Goal: Task Accomplishment & Management: Use online tool/utility

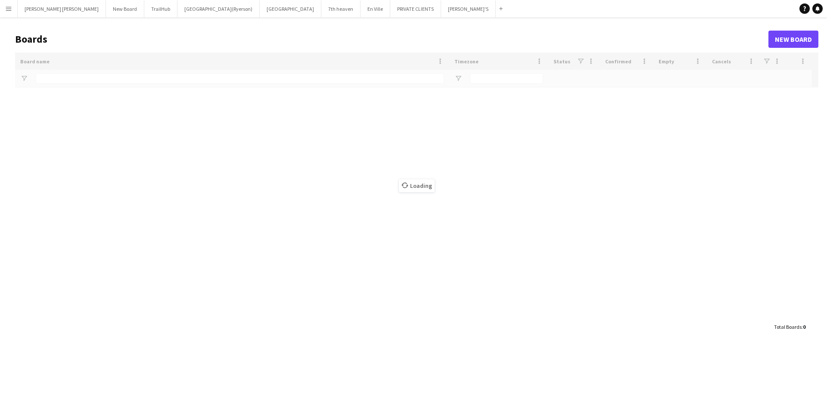
type input "**********"
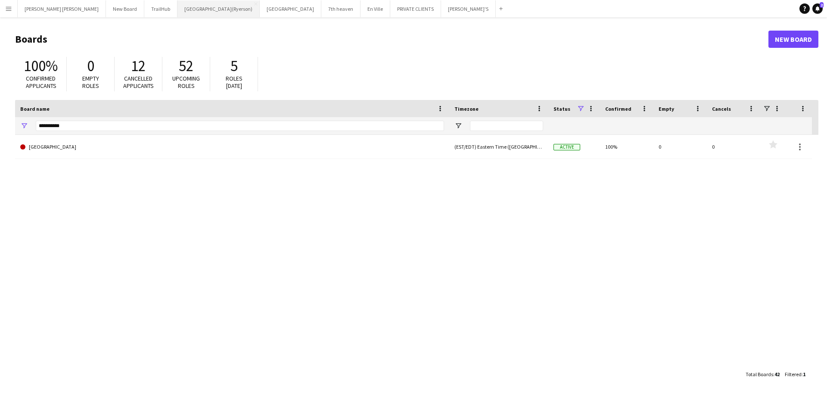
click at [177, 12] on button "[GEOGRAPHIC_DATA](Ryerson) Close" at bounding box center [218, 8] width 82 height 17
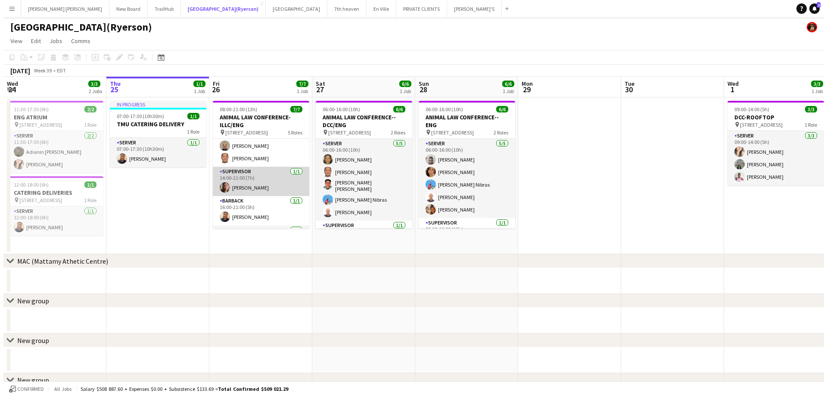
scroll to position [82, 0]
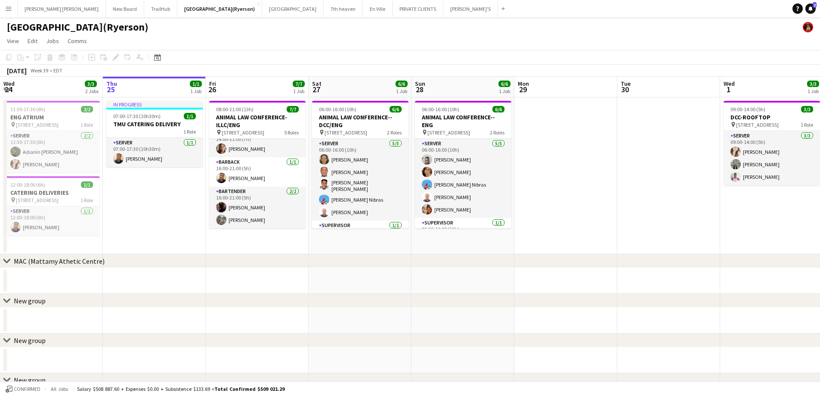
click at [7, 10] on app-icon "Menu" at bounding box center [8, 8] width 7 height 7
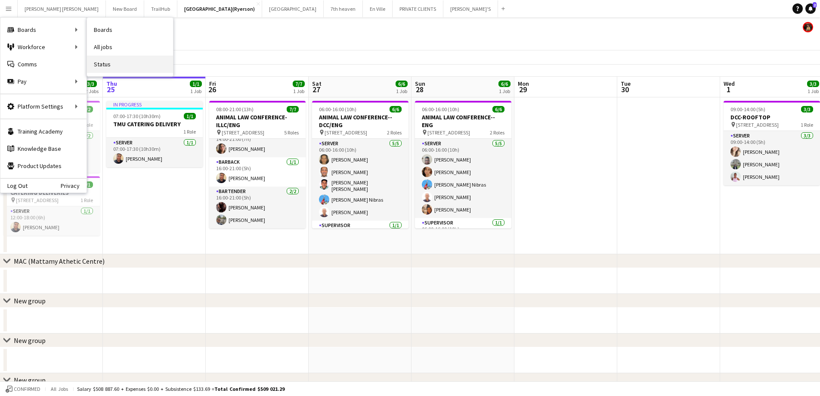
click at [132, 60] on link "Status" at bounding box center [130, 64] width 86 height 17
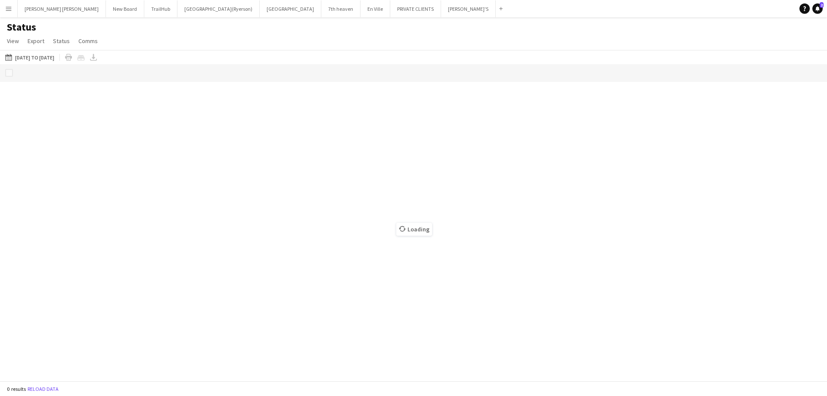
click at [1, 6] on button "Menu" at bounding box center [8, 8] width 17 height 17
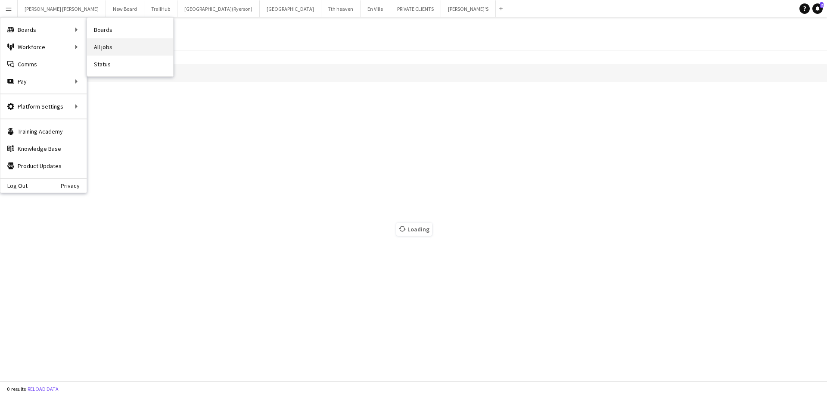
click at [103, 46] on link "All jobs" at bounding box center [130, 46] width 86 height 17
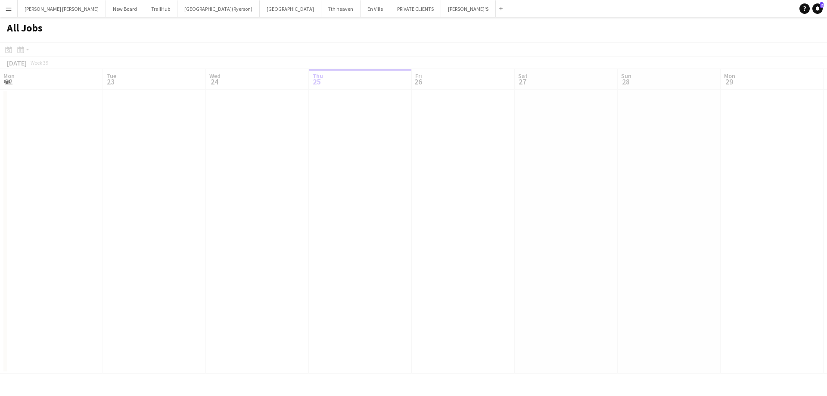
scroll to position [0, 206]
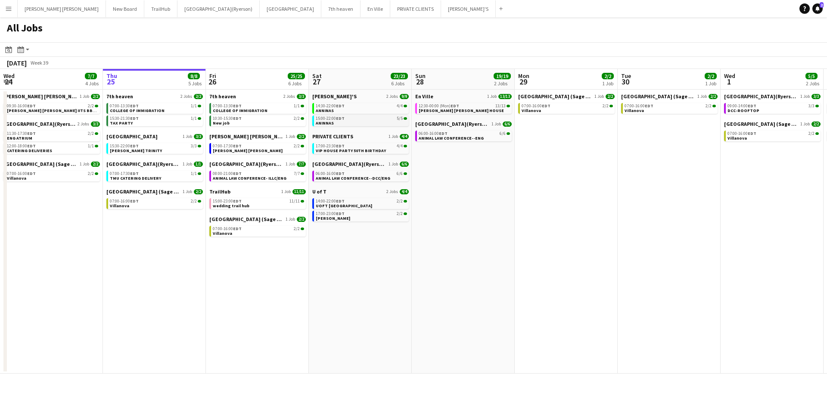
click at [329, 119] on span "15:00-22:00 EDT" at bounding box center [330, 118] width 29 height 4
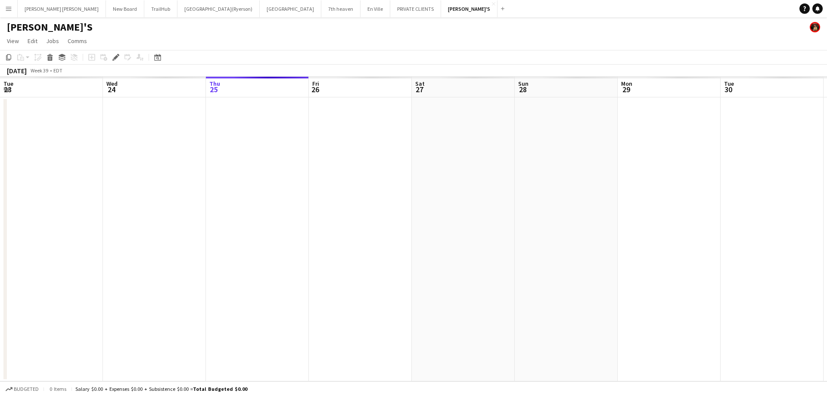
scroll to position [0, 296]
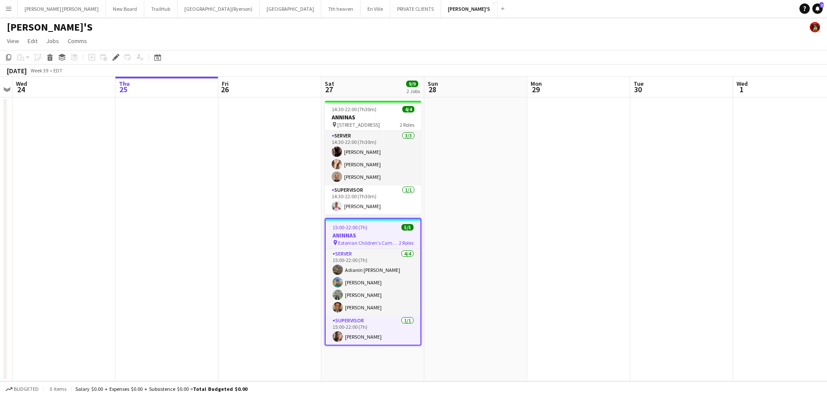
click at [10, 8] on app-icon "Menu" at bounding box center [8, 8] width 7 height 7
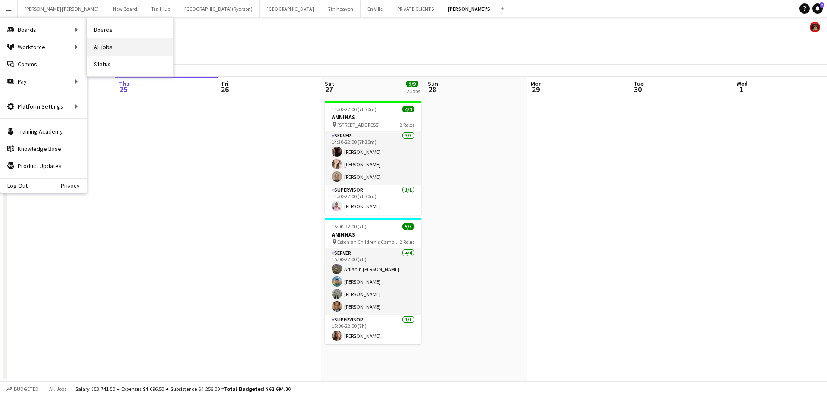
click at [104, 44] on link "All jobs" at bounding box center [130, 46] width 86 height 17
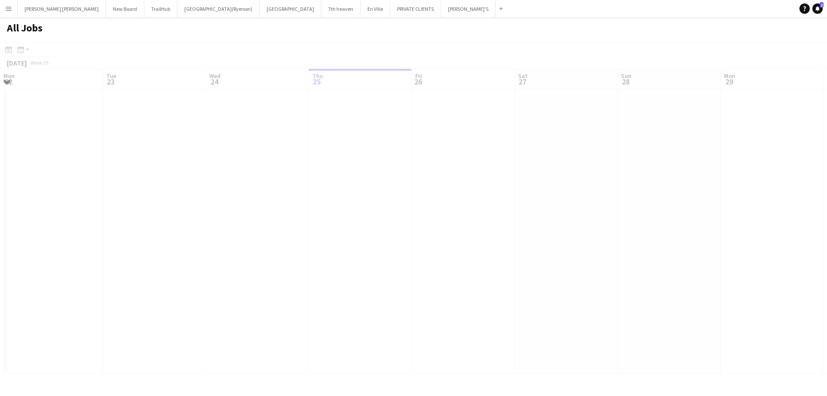
scroll to position [0, 206]
